Goal: Navigation & Orientation: Find specific page/section

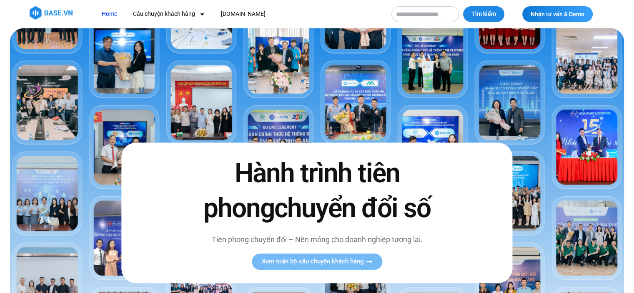
click at [56, 11] on img at bounding box center [51, 12] width 43 height 13
click at [118, 16] on link "Home" at bounding box center [109, 13] width 28 height 15
